Goal: Task Accomplishment & Management: Manage account settings

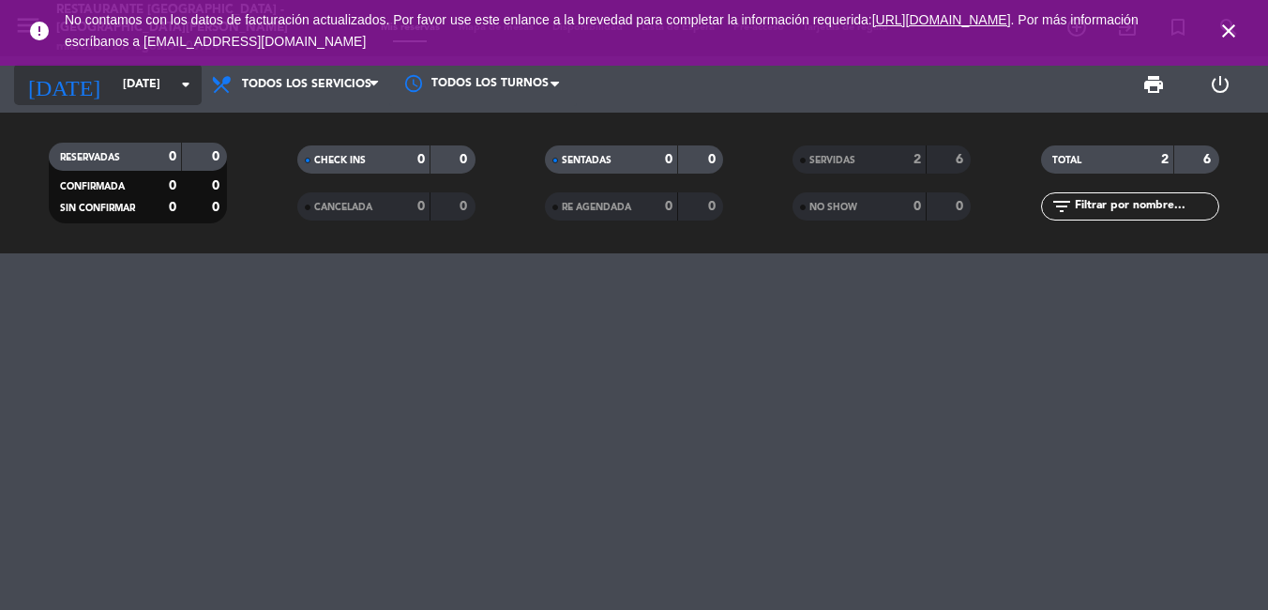
click at [114, 71] on input "[DATE]" at bounding box center [193, 84] width 159 height 32
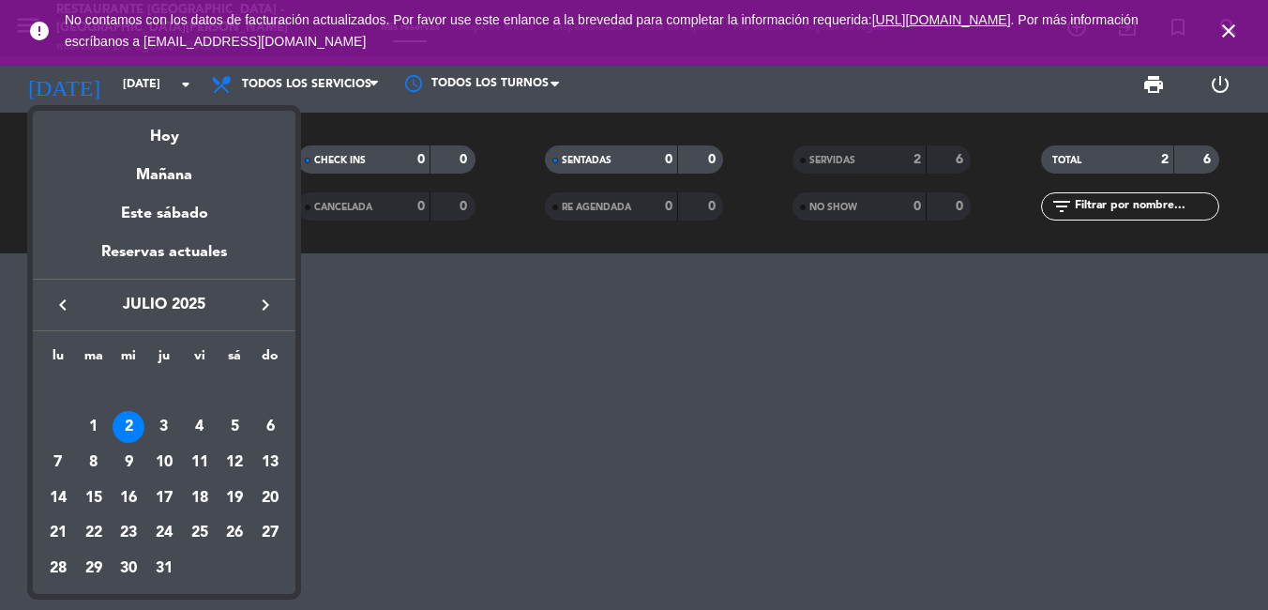
click at [263, 304] on icon "keyboard_arrow_right" at bounding box center [265, 305] width 23 height 23
click at [71, 298] on icon "keyboard_arrow_left" at bounding box center [63, 305] width 23 height 23
click at [130, 530] on div "27" at bounding box center [129, 534] width 32 height 32
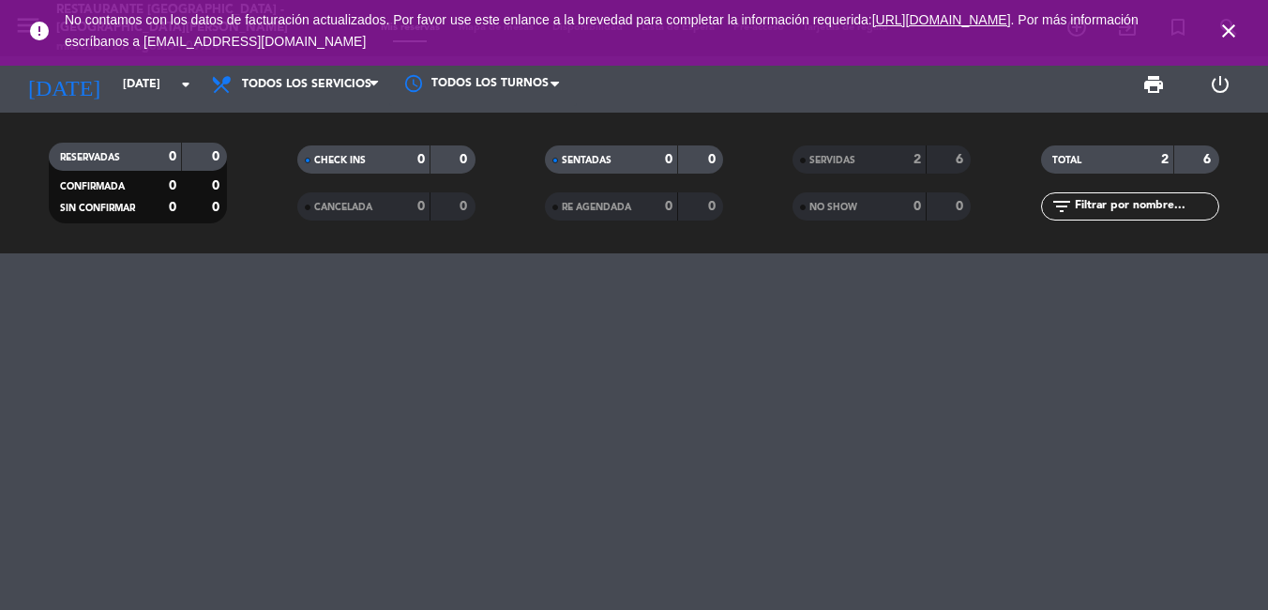
type input "mié. 27 ago."
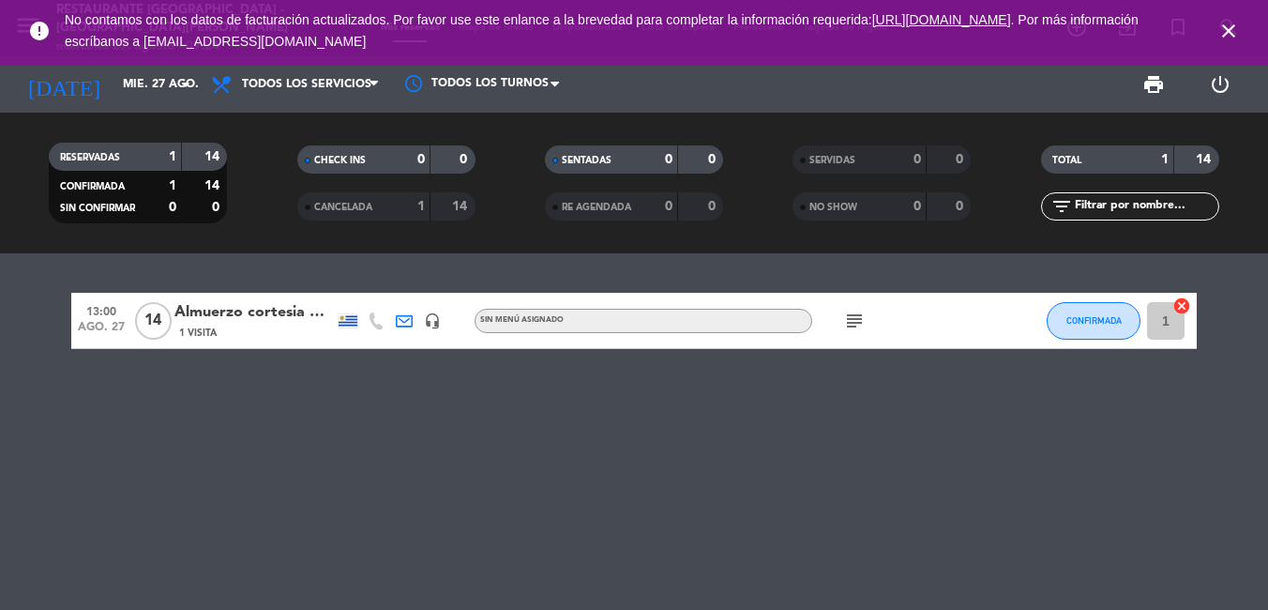
click at [146, 321] on span "14" at bounding box center [153, 321] width 37 height 38
click at [243, 304] on div "Almuerzo cortesia Vinicius con Viajes FAMA" at bounding box center [253, 312] width 159 height 24
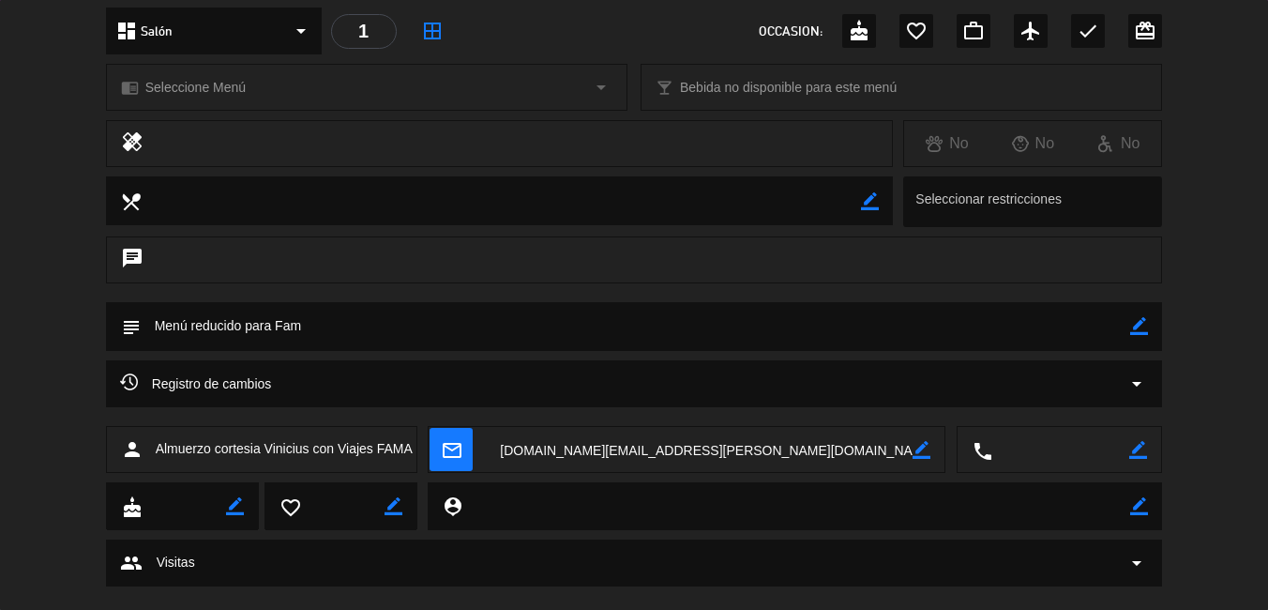
scroll to position [250, 0]
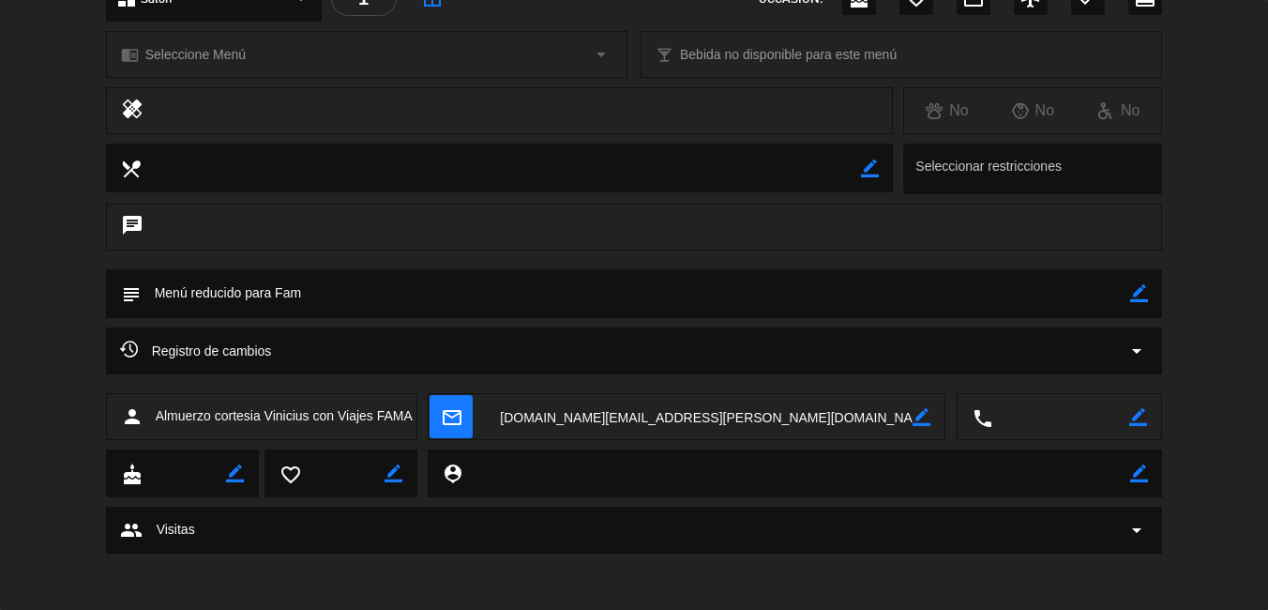
click at [382, 416] on span "Almuerzo cortesia Vinicius con Viajes FAMA" at bounding box center [284, 416] width 257 height 22
click at [217, 413] on span "Almuerzo cortesia Vinicius con Viajes FAMA" at bounding box center [284, 416] width 257 height 22
click at [153, 413] on div "person Almuerzo cortesia Vinicius con Viajes FAMA" at bounding box center [261, 416] width 311 height 47
drag, startPoint x: 156, startPoint y: 415, endPoint x: 414, endPoint y: 448, distance: 260.2
click at [414, 448] on div "calendar_today mié. 27, ago. access_time 13:00 REQUERIR GARANTÍA 14 Almuerzo co…" at bounding box center [634, 305] width 1268 height 610
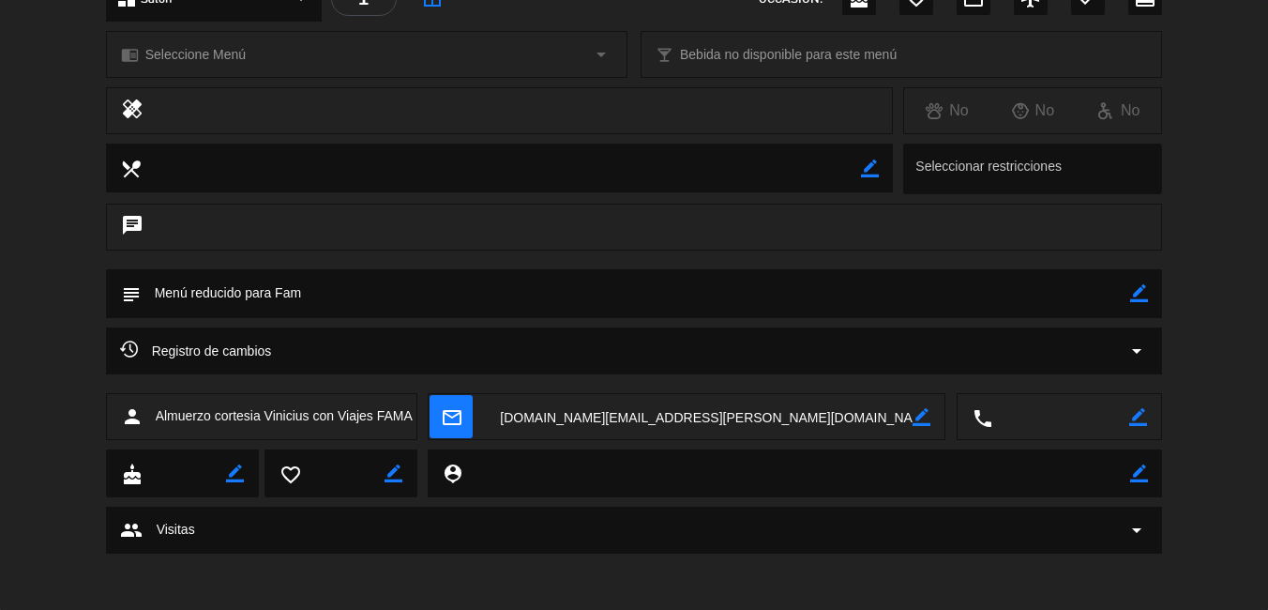
drag, startPoint x: 414, startPoint y: 448, endPoint x: 427, endPoint y: 243, distance: 205.8
click at [427, 243] on div "chat" at bounding box center [634, 227] width 1057 height 47
click at [374, 583] on div "calendar_today mié. 27, ago. access_time 13:00 REQUERIR GARANTÍA 14 Almuerzo co…" at bounding box center [634, 305] width 1268 height 610
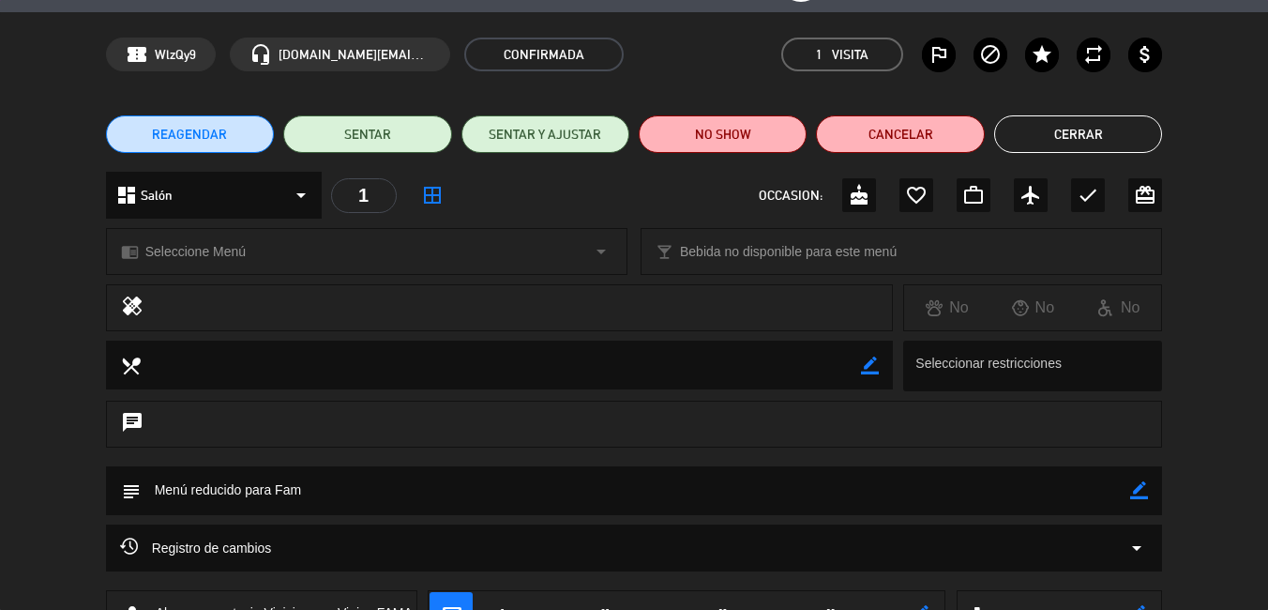
scroll to position [0, 0]
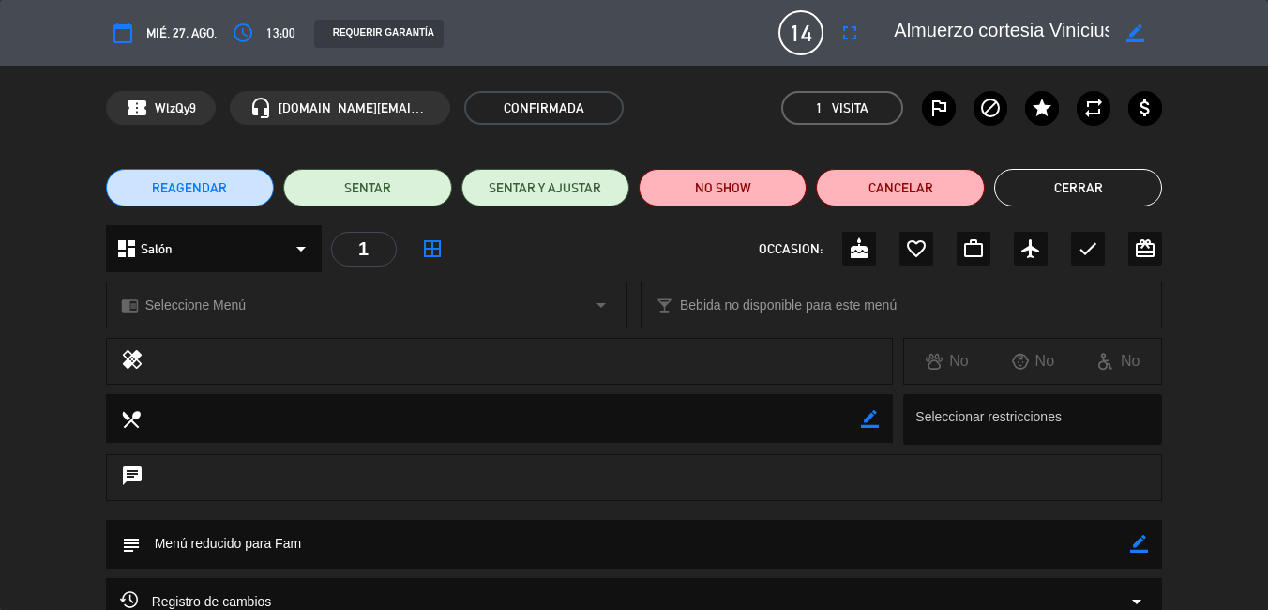
click at [807, 37] on span "14" at bounding box center [801, 32] width 45 height 45
